Goal: Task Accomplishment & Management: Use online tool/utility

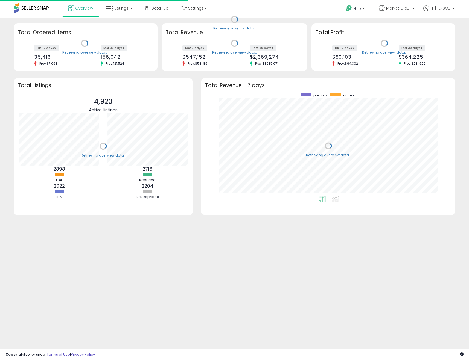
scroll to position [103, 243]
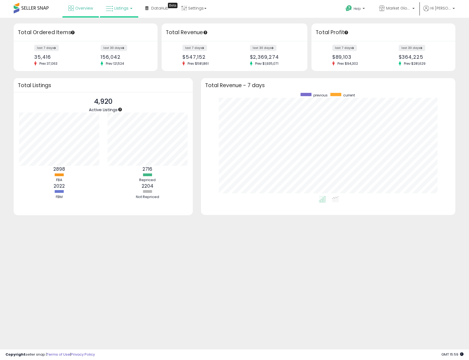
click at [126, 7] on span "Listings" at bounding box center [121, 7] width 14 height 5
click at [116, 26] on icon at bounding box center [123, 26] width 24 height 7
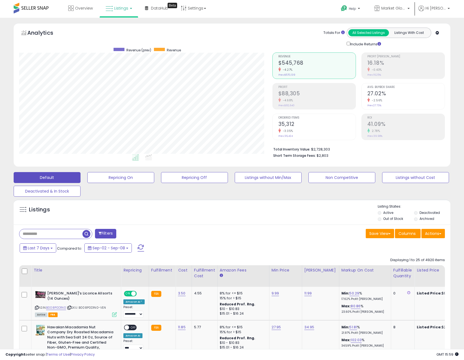
scroll to position [112, 253]
click at [325, 203] on div "Listings Active" at bounding box center [232, 211] width 437 height 25
click at [430, 232] on button "Actions" at bounding box center [433, 233] width 23 height 9
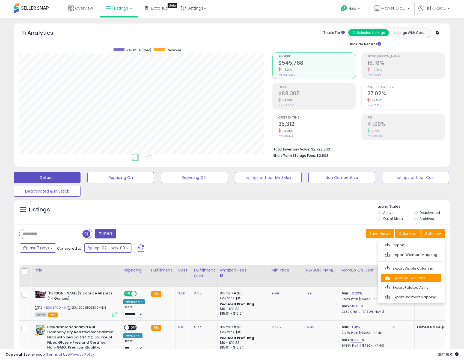
click at [424, 279] on link "Export All Columns" at bounding box center [411, 278] width 60 height 8
